Goal: Task Accomplishment & Management: Use online tool/utility

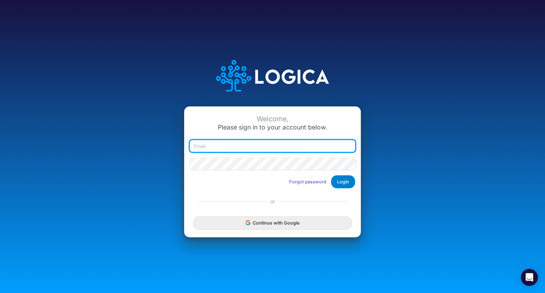
type input "[PERSON_NAME][EMAIL_ADDRESS][DOMAIN_NAME]"
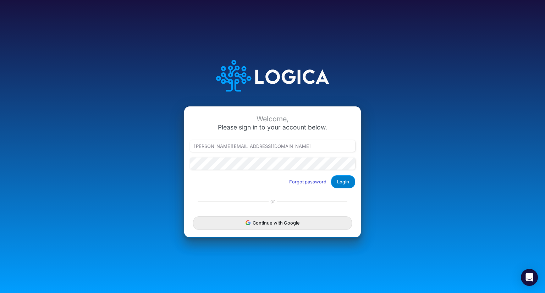
click at [342, 183] on button "Login" at bounding box center [343, 181] width 24 height 13
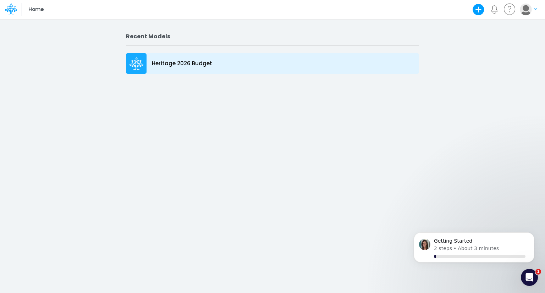
click at [192, 64] on p "Heritage 2026 Budget" at bounding box center [182, 64] width 60 height 8
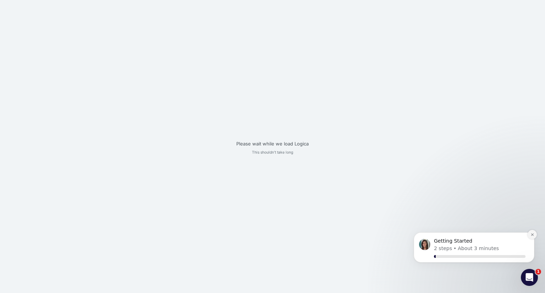
click at [532, 235] on icon "Dismiss notification" at bounding box center [533, 235] width 4 height 4
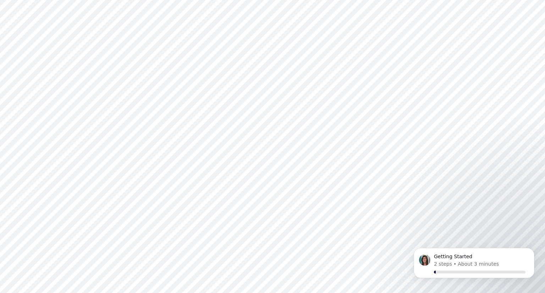
click at [532, 235] on div "Getting Started 2 steps • About 3 minutes" at bounding box center [474, 234] width 131 height 89
click at [532, 252] on button "Dismiss notification" at bounding box center [532, 250] width 9 height 9
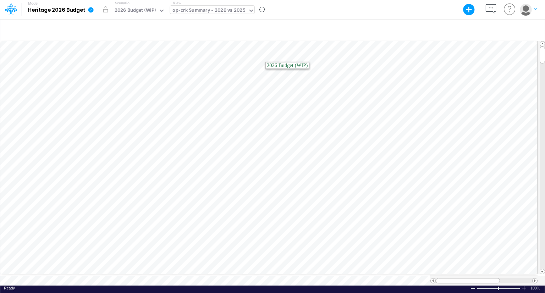
click at [229, 9] on div "op-crk Summary - 2026 vs 2025" at bounding box center [209, 11] width 73 height 8
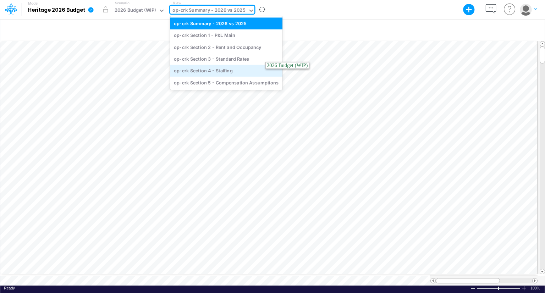
click at [217, 67] on div "op-crk Section 4 - Staffing" at bounding box center [226, 71] width 113 height 12
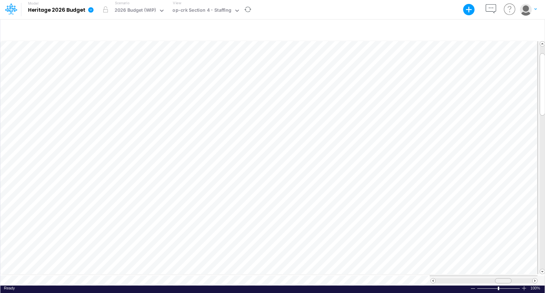
scroll to position [3, 0]
drag, startPoint x: 498, startPoint y: 278, endPoint x: 504, endPoint y: 278, distance: 6.0
click at [504, 278] on div at bounding box center [509, 280] width 17 height 5
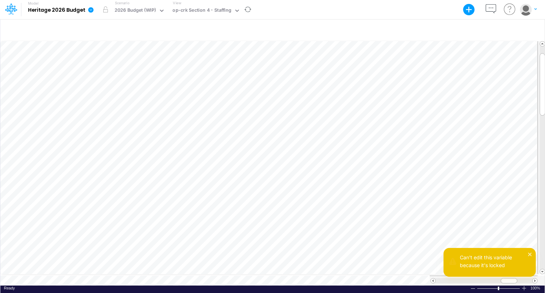
scroll to position [3, 5]
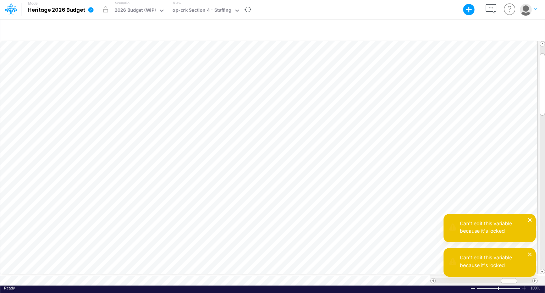
click at [529, 219] on icon "close" at bounding box center [530, 220] width 4 height 4
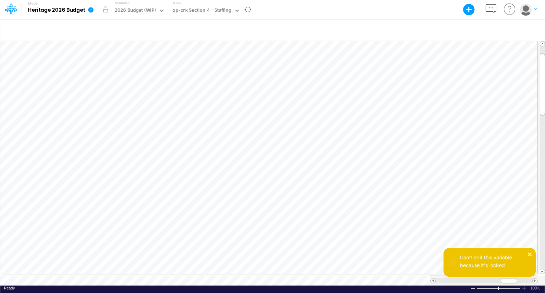
click at [528, 254] on icon "close" at bounding box center [530, 255] width 5 height 6
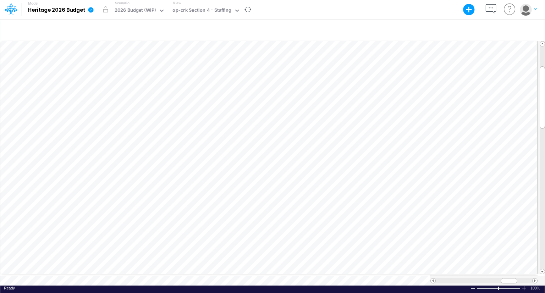
scroll to position [3, 1]
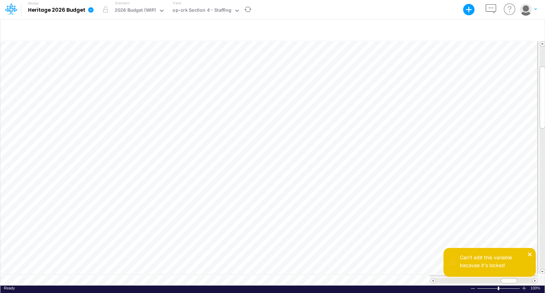
click at [530, 254] on icon "close" at bounding box center [530, 255] width 4 height 4
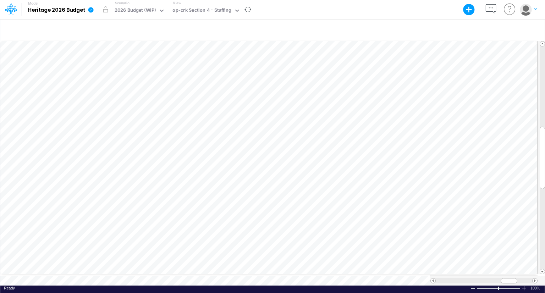
scroll to position [3, 1]
click at [250, 28] on div at bounding box center [272, 30] width 545 height 20
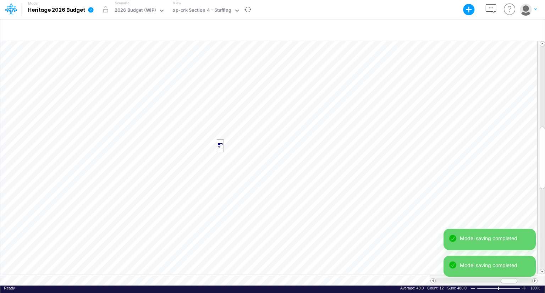
scroll to position [3, 1]
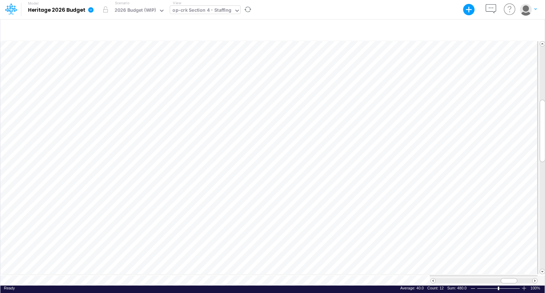
click at [224, 9] on div "op-crk Section 4 - Staffing" at bounding box center [202, 11] width 59 height 8
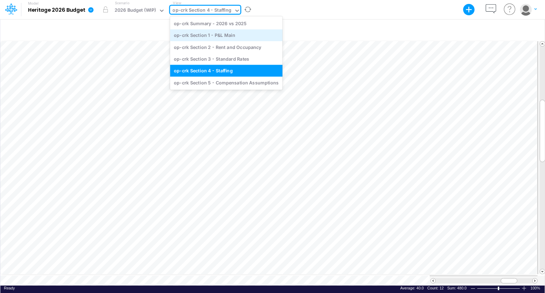
click at [217, 32] on div "op-crk Section 1 - P&L Main" at bounding box center [226, 35] width 113 height 12
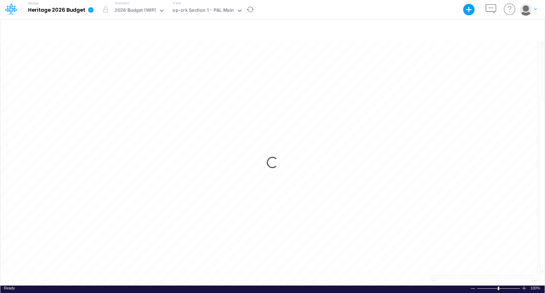
scroll to position [3, 0]
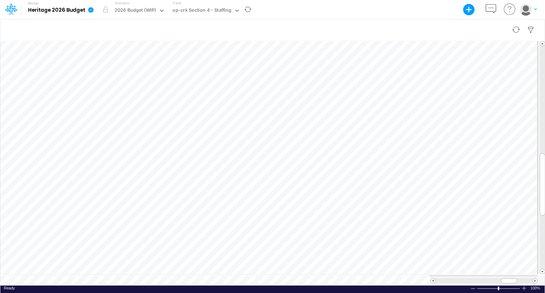
scroll to position [3, 1]
click at [297, 162] on div "Paste Cut Copy AutoFill 80" at bounding box center [272, 163] width 545 height 246
click at [386, 20] on div at bounding box center [272, 30] width 545 height 20
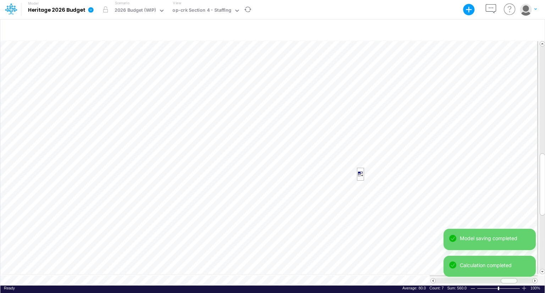
scroll to position [3, 1]
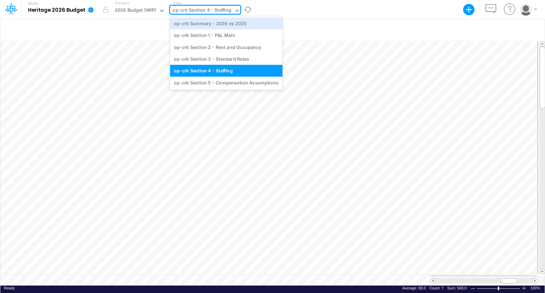
click at [207, 10] on div "op-crk Section 4 - Staffing" at bounding box center [202, 11] width 59 height 8
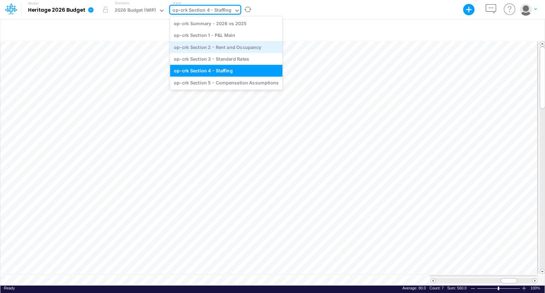
click at [213, 47] on div "op-crk Section 2 - Rent and Occupancy" at bounding box center [226, 47] width 113 height 12
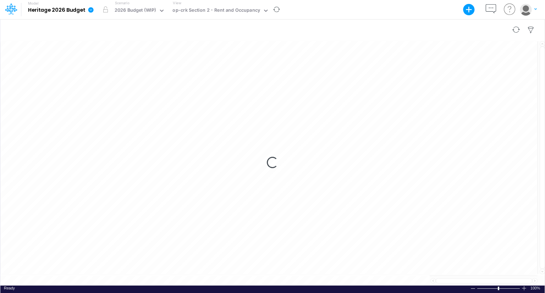
scroll to position [3, 0]
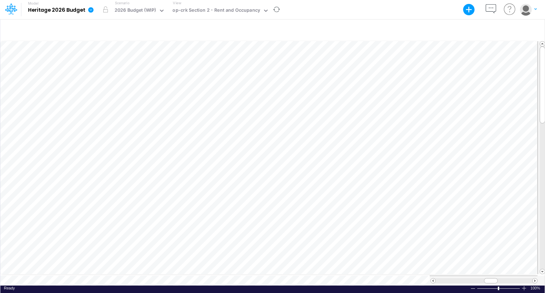
drag, startPoint x: 545, startPoint y: 105, endPoint x: 545, endPoint y: 90, distance: 15.6
click at [545, 90] on div "+ - Created with Highcharts 10.3.2 Paste Cut Copy AutoFill 80 Ready 100% Sum: n…" at bounding box center [272, 156] width 545 height 274
drag, startPoint x: 545, startPoint y: 64, endPoint x: 545, endPoint y: 114, distance: 49.7
click at [545, 114] on div "+ - Created with Highcharts 10.3.2 Paste Cut Copy AutoFill 80 Ready 100% Sum: n…" at bounding box center [272, 156] width 545 height 274
drag, startPoint x: 545, startPoint y: 159, endPoint x: 540, endPoint y: 107, distance: 52.8
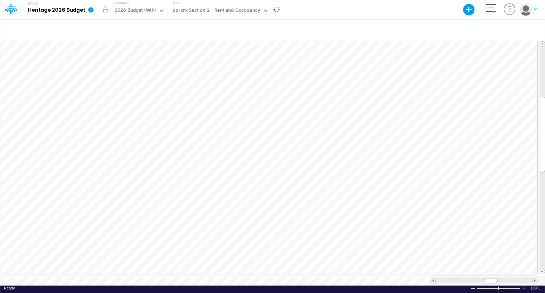
click at [545, 103] on div "+ - Created with Highcharts 10.3.2 Paste Cut Copy AutoFill 80 Ready 100% Sum: n…" at bounding box center [272, 156] width 545 height 274
drag, startPoint x: 494, startPoint y: 278, endPoint x: 509, endPoint y: 279, distance: 15.0
click at [509, 279] on span at bounding box center [507, 281] width 5 height 5
click at [508, 280] on div at bounding box center [484, 280] width 97 height 5
drag, startPoint x: 504, startPoint y: 277, endPoint x: 432, endPoint y: 275, distance: 71.8
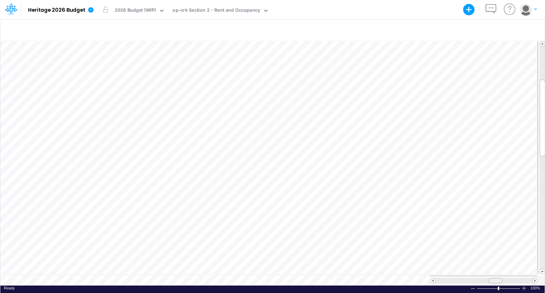
click at [493, 279] on span at bounding box center [495, 281] width 5 height 5
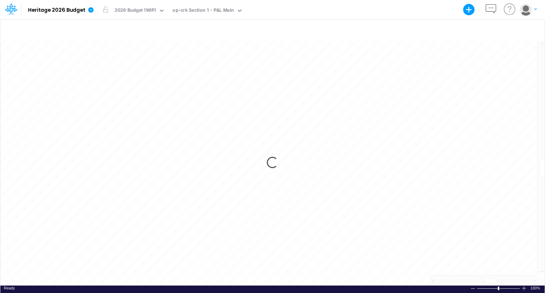
scroll to position [3, 0]
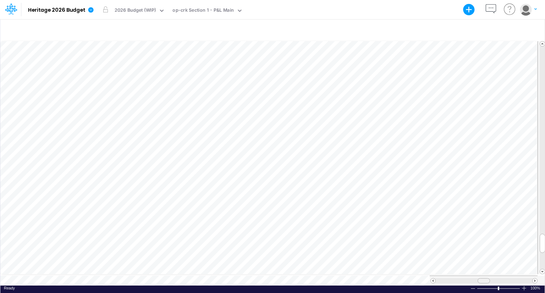
drag, startPoint x: 489, startPoint y: 277, endPoint x: 482, endPoint y: 277, distance: 7.1
click at [482, 279] on span at bounding box center [484, 281] width 5 height 5
click at [434, 279] on span at bounding box center [433, 281] width 5 height 5
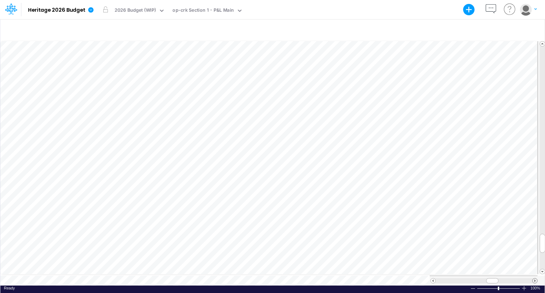
click at [535, 279] on span at bounding box center [535, 281] width 5 height 5
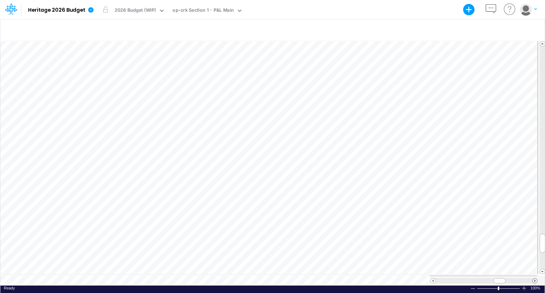
click at [535, 279] on span at bounding box center [535, 281] width 5 height 5
drag, startPoint x: 504, startPoint y: 278, endPoint x: 485, endPoint y: 277, distance: 19.2
click at [485, 278] on div at bounding box center [484, 280] width 12 height 5
click at [219, 10] on div "op-crk Section 1 - P&L Main" at bounding box center [203, 11] width 61 height 8
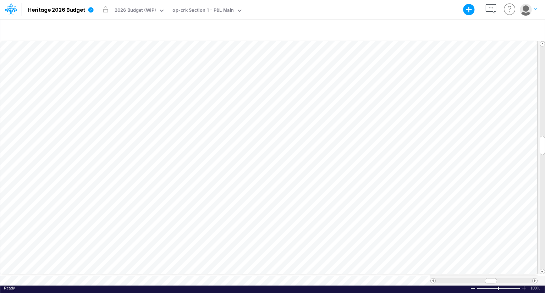
scroll to position [3, 1]
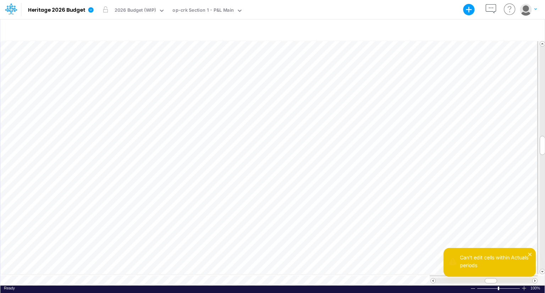
click at [535, 279] on div "Can't edit cells within Actuals periods" at bounding box center [490, 265] width 92 height 34
click at [530, 255] on icon "close" at bounding box center [530, 255] width 4 height 4
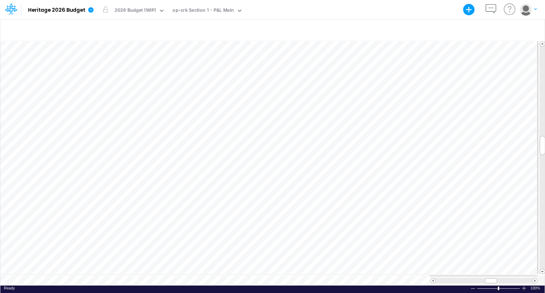
click at [534, 283] on div "Can't edit cells within Actuals periods" at bounding box center [490, 283] width 92 height 0
click at [534, 279] on span at bounding box center [535, 281] width 5 height 5
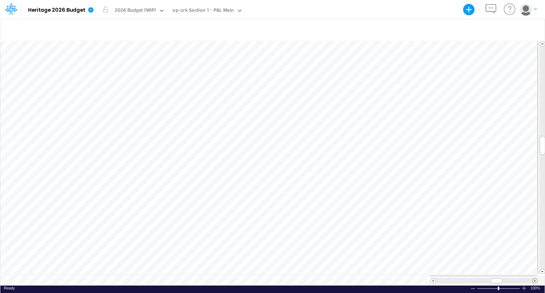
click at [534, 279] on span at bounding box center [535, 281] width 5 height 5
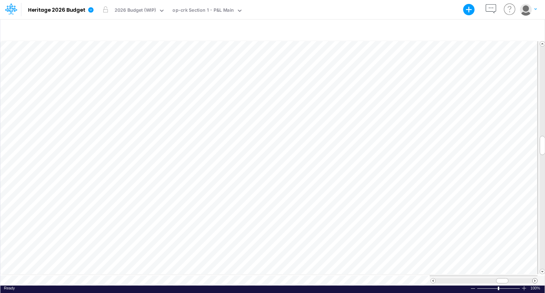
click at [534, 279] on span at bounding box center [535, 281] width 5 height 5
click at [505, 278] on div at bounding box center [508, 280] width 12 height 5
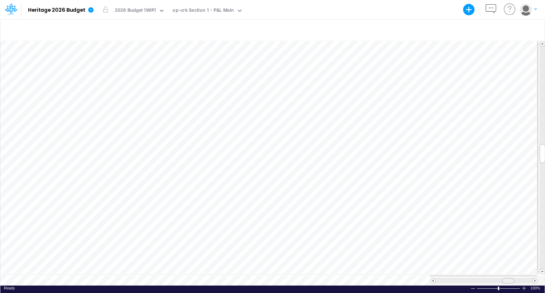
click at [505, 278] on div at bounding box center [508, 280] width 12 height 5
click at [431, 279] on span at bounding box center [433, 281] width 5 height 5
click at [272, 27] on div at bounding box center [272, 30] width 545 height 20
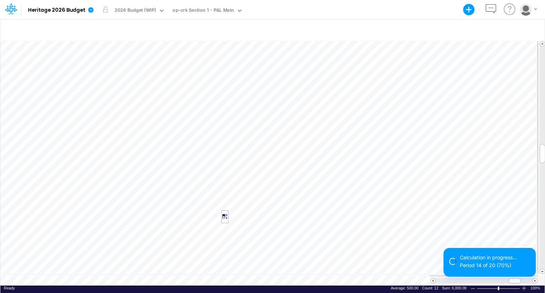
scroll to position [3, 1]
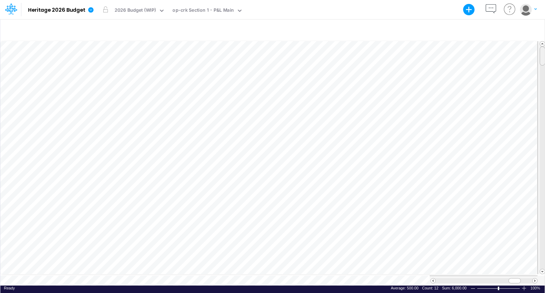
drag, startPoint x: 543, startPoint y: 151, endPoint x: 545, endPoint y: 43, distance: 108.3
click at [545, 43] on div "+ - Created with Highcharts 10.3.2 Paste Cut Copy AutoFill 80 500 Ready 100% Su…" at bounding box center [272, 156] width 545 height 274
click at [433, 279] on span at bounding box center [433, 281] width 5 height 5
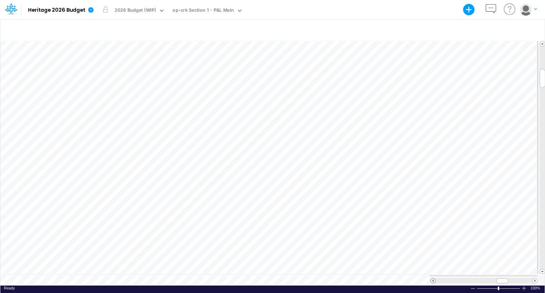
click at [433, 279] on span at bounding box center [433, 281] width 5 height 5
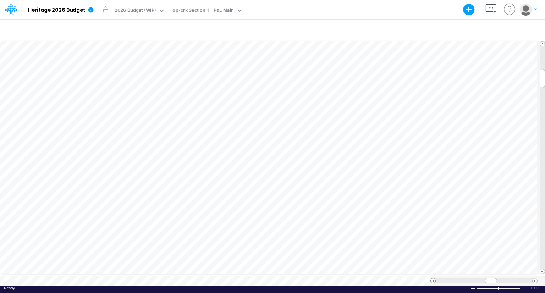
click at [433, 279] on span at bounding box center [433, 281] width 5 height 5
click at [535, 279] on span at bounding box center [535, 281] width 5 height 5
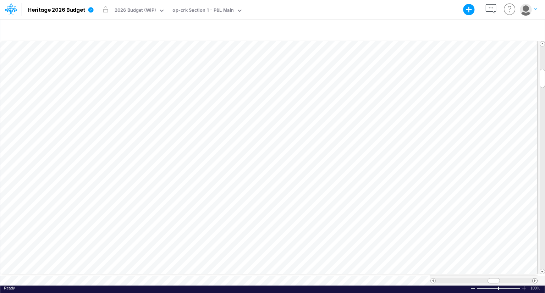
click at [535, 279] on span at bounding box center [535, 281] width 5 height 5
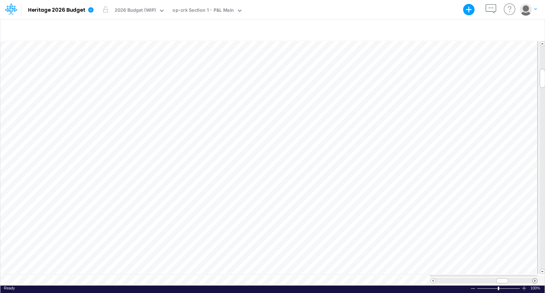
click at [535, 279] on span at bounding box center [535, 281] width 5 height 5
click at [542, 270] on span at bounding box center [542, 272] width 5 height 5
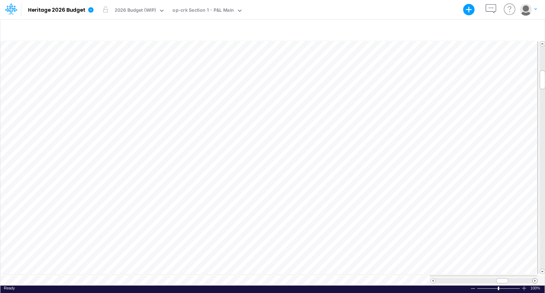
click at [533, 279] on span at bounding box center [535, 281] width 5 height 5
click at [434, 279] on span at bounding box center [433, 281] width 5 height 5
click at [534, 279] on span at bounding box center [535, 281] width 5 height 5
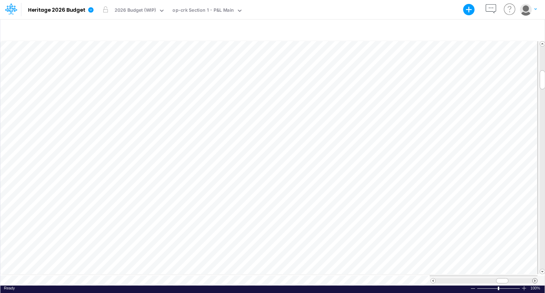
click at [534, 279] on span at bounding box center [535, 281] width 5 height 5
drag, startPoint x: 503, startPoint y: 277, endPoint x: 513, endPoint y: 276, distance: 10.7
click at [513, 279] on span at bounding box center [515, 281] width 5 height 5
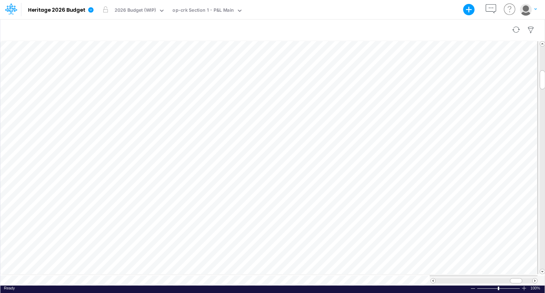
click at [175, 28] on div at bounding box center [272, 30] width 545 height 20
click at [435, 279] on span at bounding box center [433, 281] width 5 height 5
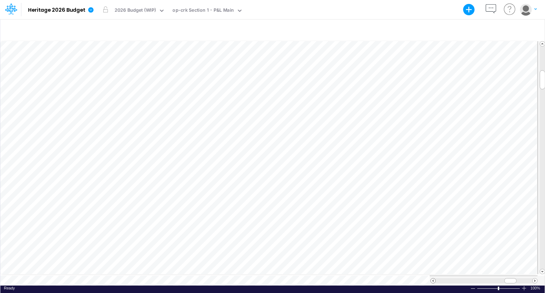
click at [435, 279] on span at bounding box center [433, 281] width 5 height 5
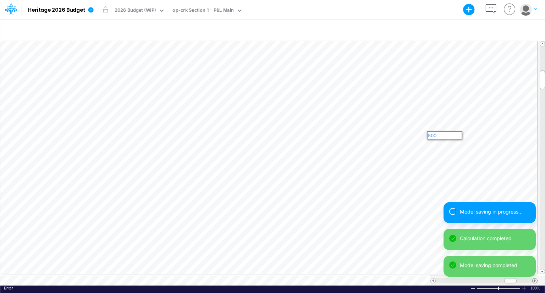
click at [536, 279] on span at bounding box center [535, 281] width 5 height 5
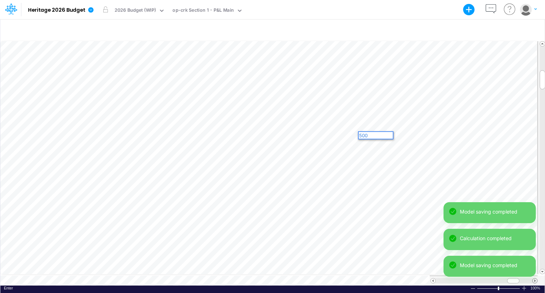
click at [536, 279] on span at bounding box center [535, 281] width 5 height 5
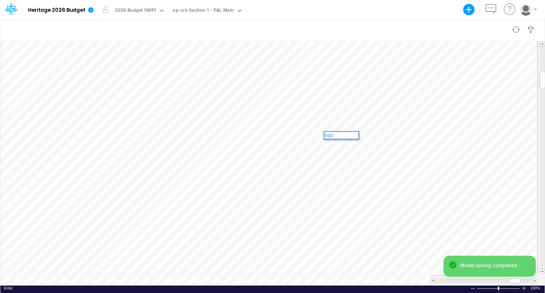
click at [401, 27] on div at bounding box center [272, 30] width 545 height 20
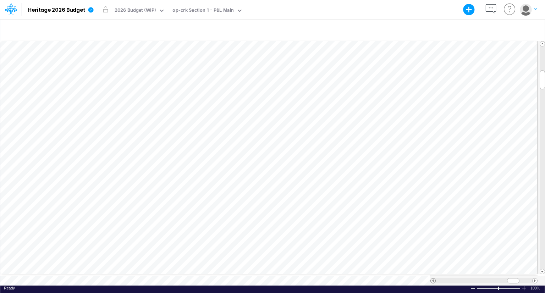
click at [432, 279] on span at bounding box center [433, 281] width 5 height 5
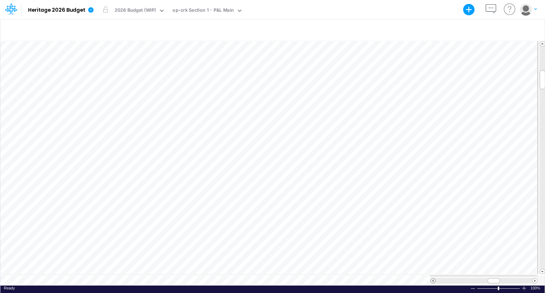
click at [432, 279] on span at bounding box center [433, 281] width 5 height 5
click at [535, 279] on span at bounding box center [535, 281] width 5 height 5
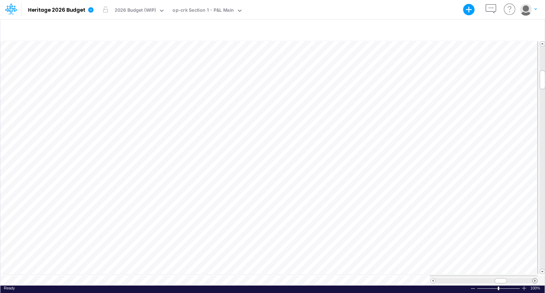
click at [535, 279] on span at bounding box center [535, 281] width 5 height 5
click at [431, 279] on span at bounding box center [433, 281] width 5 height 5
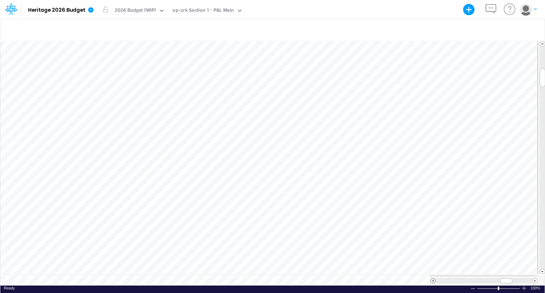
click at [431, 279] on span at bounding box center [433, 281] width 5 height 5
click at [250, 31] on div at bounding box center [272, 30] width 545 height 20
click at [534, 279] on span at bounding box center [535, 281] width 5 height 5
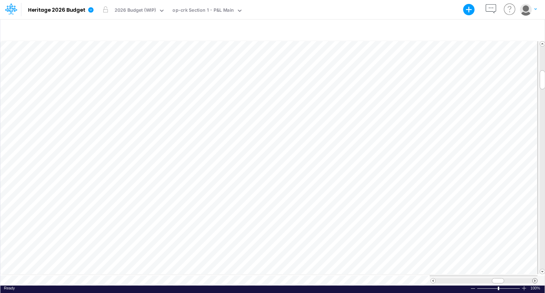
click at [534, 279] on span at bounding box center [535, 281] width 5 height 5
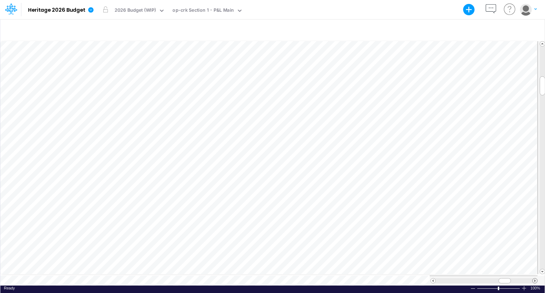
click at [534, 279] on span at bounding box center [535, 281] width 5 height 5
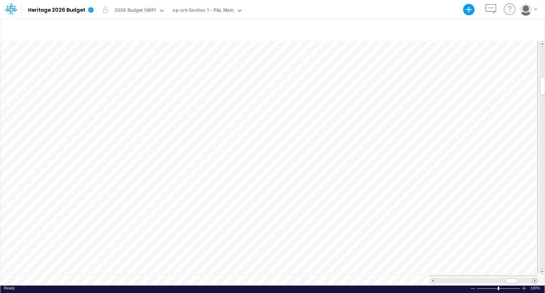
click at [534, 279] on span at bounding box center [535, 281] width 5 height 5
drag, startPoint x: 515, startPoint y: 278, endPoint x: 516, endPoint y: 274, distance: 4.0
click at [516, 278] on div at bounding box center [516, 280] width 12 height 5
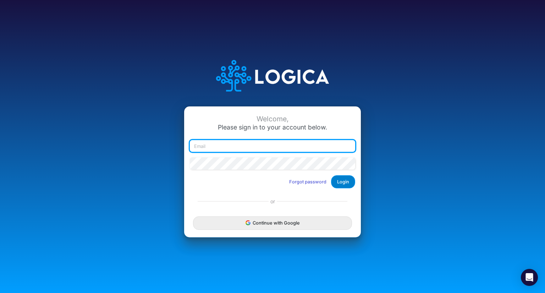
type input "[PERSON_NAME][EMAIL_ADDRESS][DOMAIN_NAME]"
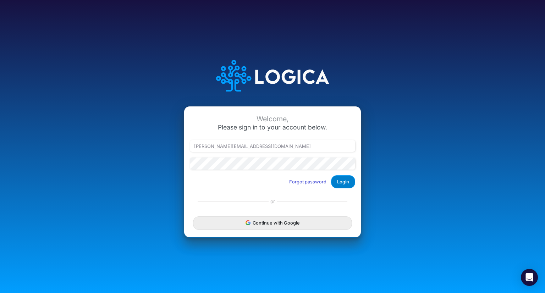
click at [342, 184] on button "Login" at bounding box center [343, 181] width 24 height 13
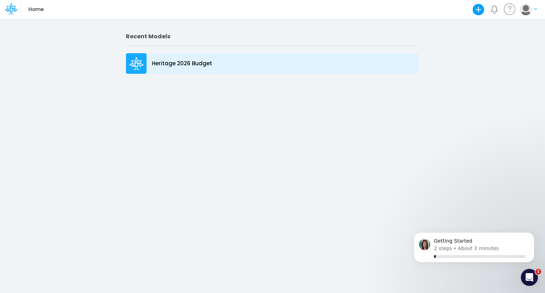
click at [192, 65] on p "Heritage 2026 Budget" at bounding box center [182, 64] width 60 height 8
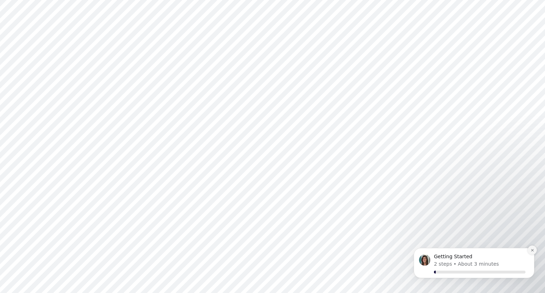
click at [534, 250] on icon "Dismiss notification" at bounding box center [533, 251] width 4 height 4
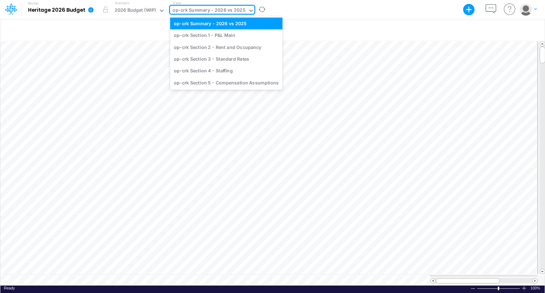
click at [214, 7] on div "op-crk Summary - 2026 vs 2025" at bounding box center [209, 11] width 73 height 8
click at [206, 69] on div "op-crk Section 4 - Staffing" at bounding box center [226, 71] width 113 height 12
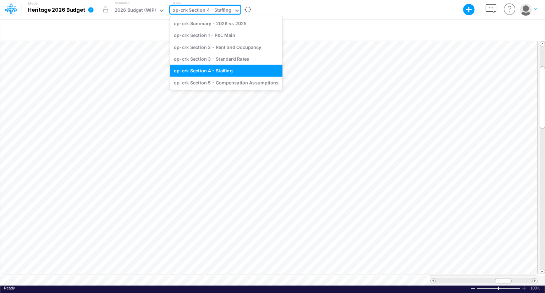
click at [210, 8] on div "op-crk Section 4 - Staffing" at bounding box center [202, 11] width 59 height 8
click at [212, 31] on div "op-crk Section 1 - P&L Main" at bounding box center [226, 35] width 113 height 12
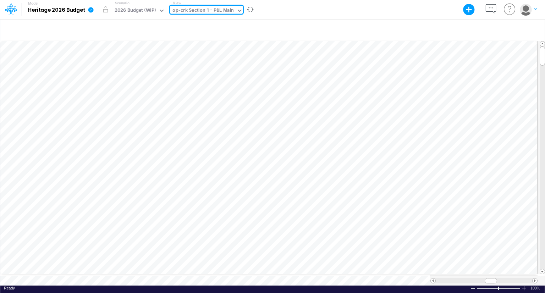
click at [213, 6] on div "op-crk Section 1 - P&L Main" at bounding box center [203, 11] width 66 height 11
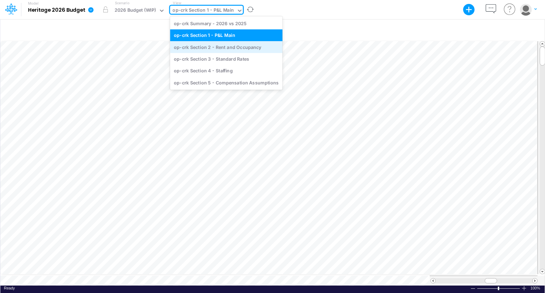
click at [211, 45] on div "op-crk Section 2 - Rent and Occupancy" at bounding box center [226, 47] width 113 height 12
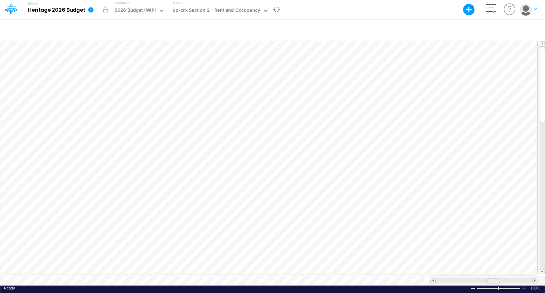
scroll to position [3, 0]
drag, startPoint x: 492, startPoint y: 279, endPoint x: 507, endPoint y: 279, distance: 15.3
click at [507, 279] on span at bounding box center [506, 281] width 5 height 5
drag, startPoint x: 543, startPoint y: 107, endPoint x: 545, endPoint y: 149, distance: 42.0
click at [545, 149] on div "+ - Created with Highcharts 10.3.2 Paste Cut Copy AutoFill Ready 100% Sum: null…" at bounding box center [272, 156] width 545 height 274
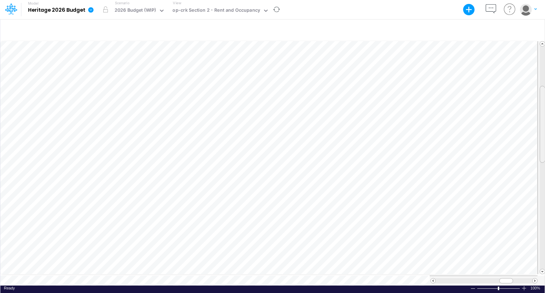
click at [544, 136] on div at bounding box center [542, 124] width 5 height 77
click at [318, 29] on div at bounding box center [272, 30] width 545 height 20
click at [420, 25] on div at bounding box center [272, 30] width 545 height 20
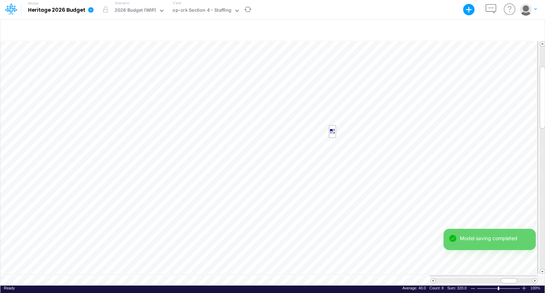
scroll to position [3, 1]
drag, startPoint x: 543, startPoint y: 92, endPoint x: 543, endPoint y: 139, distance: 46.9
click at [545, 140] on div "+ - Created with Highcharts 10.3.2 Paste Cut Copy AutoFill 40 Ready 100% Sum: 3…" at bounding box center [272, 156] width 545 height 274
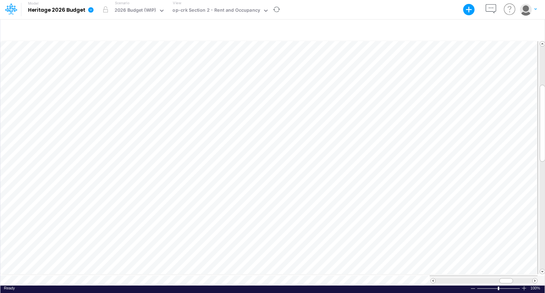
scroll to position [3, 0]
click at [276, 27] on div at bounding box center [272, 30] width 545 height 20
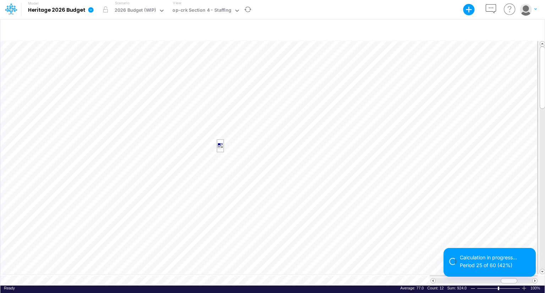
scroll to position [3, 1]
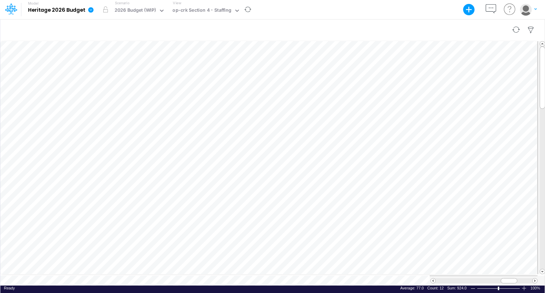
click at [361, 25] on div at bounding box center [272, 30] width 545 height 20
click at [361, 22] on div at bounding box center [272, 30] width 545 height 20
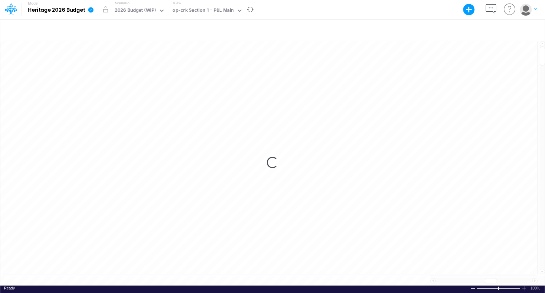
scroll to position [3, 0]
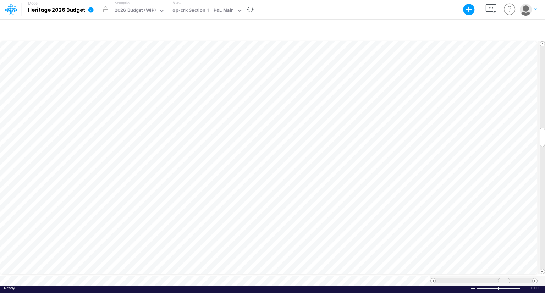
drag, startPoint x: 495, startPoint y: 277, endPoint x: 508, endPoint y: 277, distance: 13.2
click at [508, 278] on div at bounding box center [504, 280] width 12 height 5
click at [536, 279] on span at bounding box center [535, 281] width 5 height 5
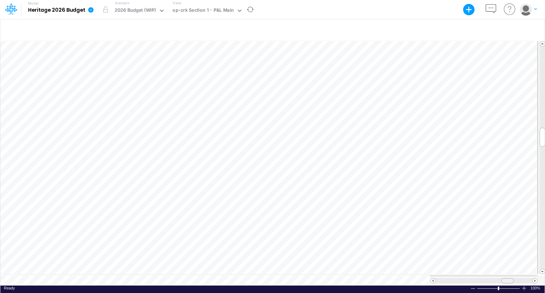
click at [510, 278] on div at bounding box center [508, 280] width 12 height 5
